Goal: Check status: Check status

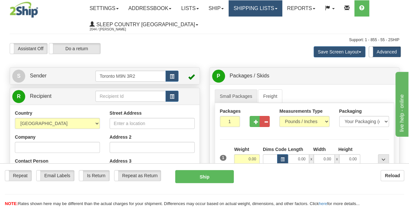
click at [253, 13] on link "Shipping lists" at bounding box center [254, 8] width 53 height 16
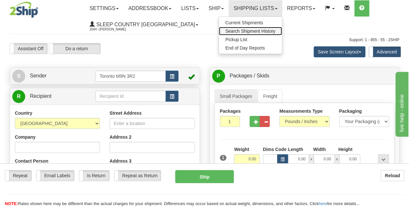
click at [255, 29] on span "Search Shipment History" at bounding box center [250, 30] width 50 height 5
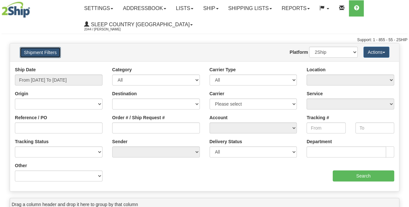
click at [43, 53] on button "Shipment Filters" at bounding box center [40, 52] width 41 height 11
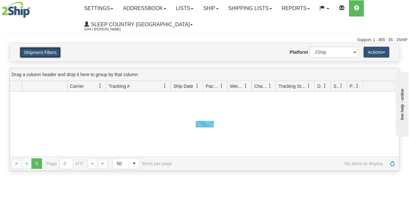
click at [43, 49] on button "Shipment Filters" at bounding box center [40, 52] width 41 height 11
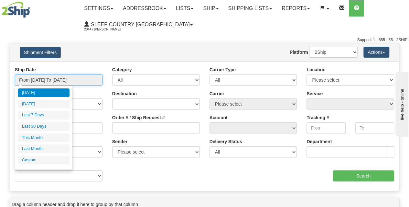
click at [43, 76] on input "From [DATE] To [DATE]" at bounding box center [59, 79] width 88 height 11
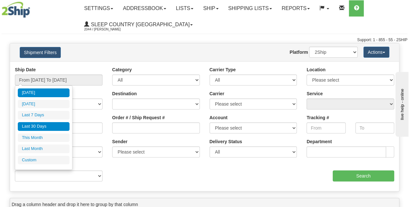
click at [42, 124] on li "Last 30 Days" at bounding box center [44, 126] width 52 height 9
type input "From [DATE] To [DATE]"
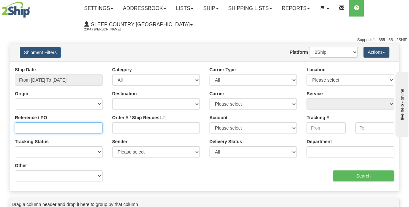
click at [43, 124] on input "Reference / PO" at bounding box center [59, 127] width 88 height 11
paste input "9002I124828"
type input "9002I124828"
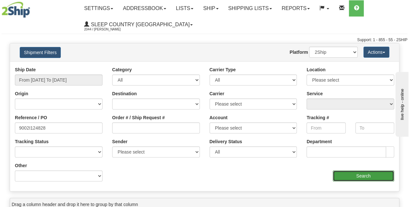
click at [379, 180] on input "Search" at bounding box center [364, 175] width 62 height 11
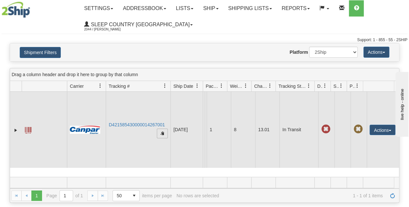
click at [162, 135] on span "button" at bounding box center [162, 133] width 4 height 4
